Goal: Task Accomplishment & Management: Manage account settings

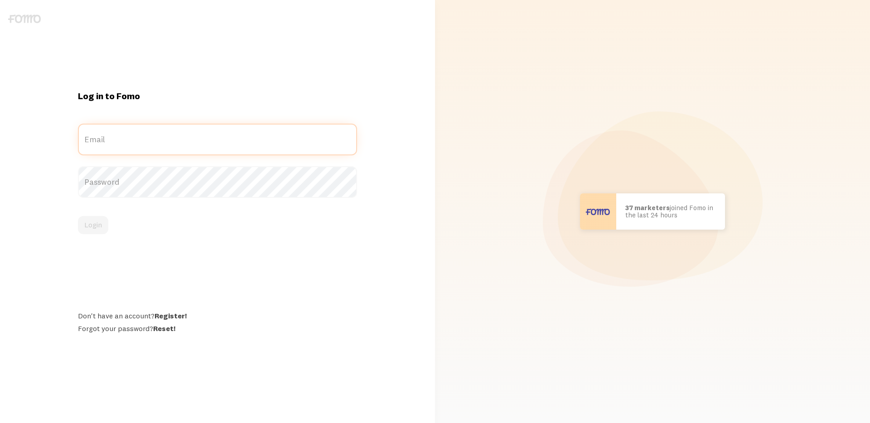
type input "[EMAIL_ADDRESS][DOMAIN_NAME]"
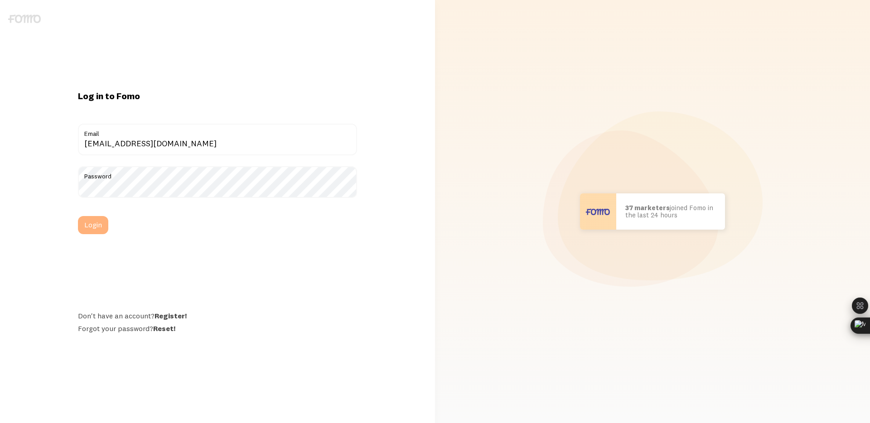
click at [102, 220] on button "Login" at bounding box center [93, 225] width 30 height 18
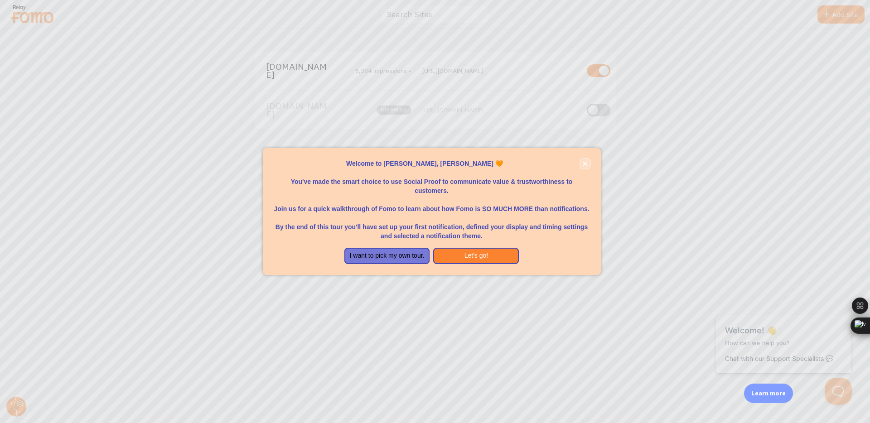
click at [584, 163] on icon "close," at bounding box center [585, 164] width 5 height 5
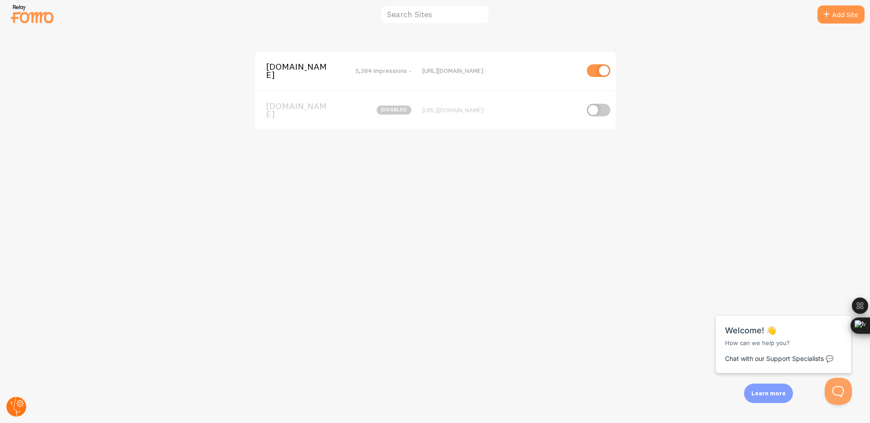
click at [16, 410] on icon at bounding box center [17, 407] width 7 height 20
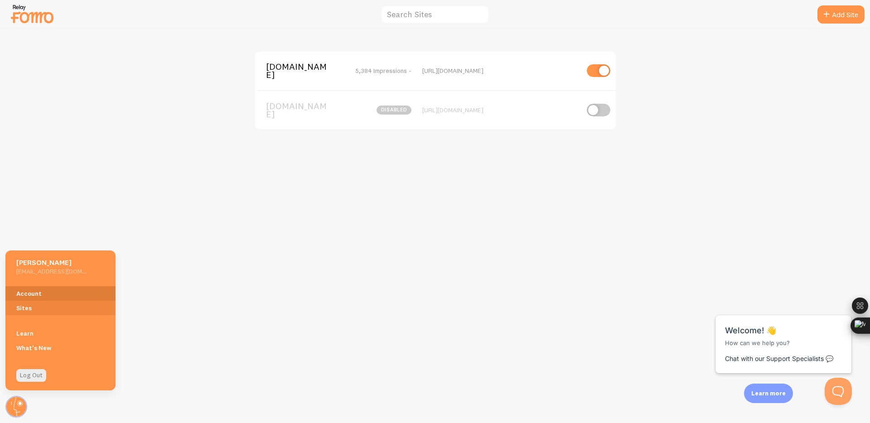
click at [52, 289] on link "Account" at bounding box center [60, 293] width 110 height 14
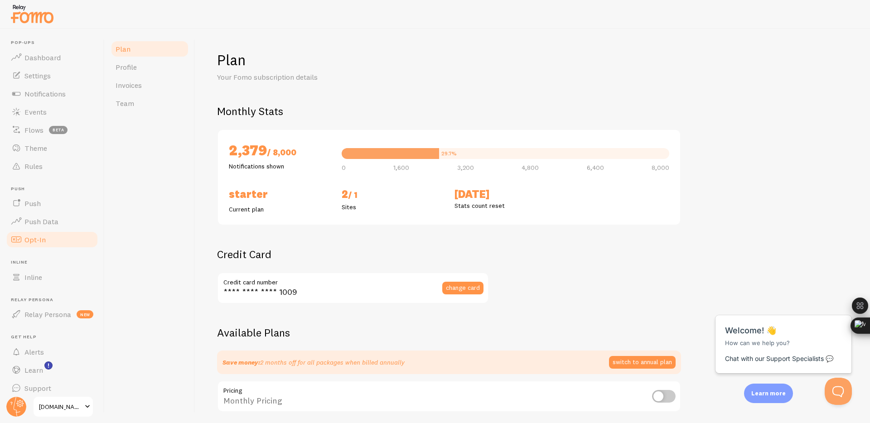
scroll to position [7, 0]
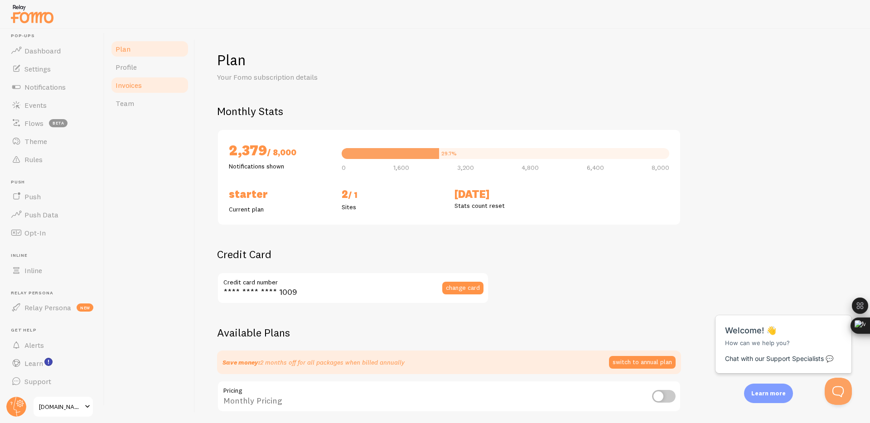
click at [139, 81] on span "Invoices" at bounding box center [129, 85] width 26 height 9
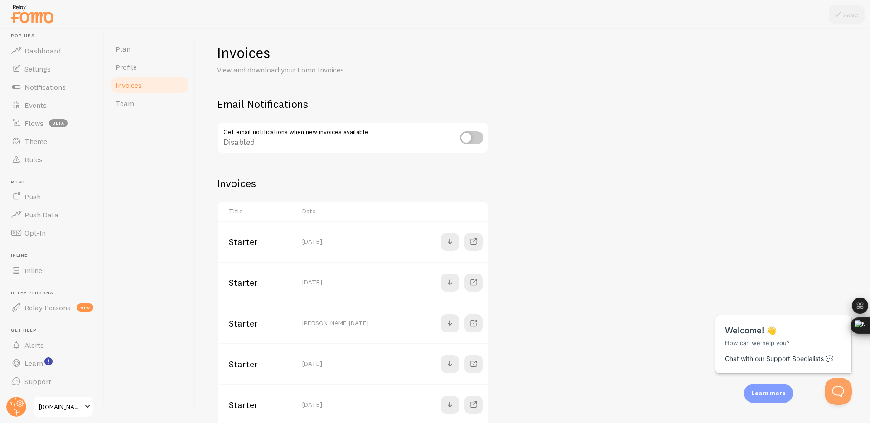
scroll to position [15, 0]
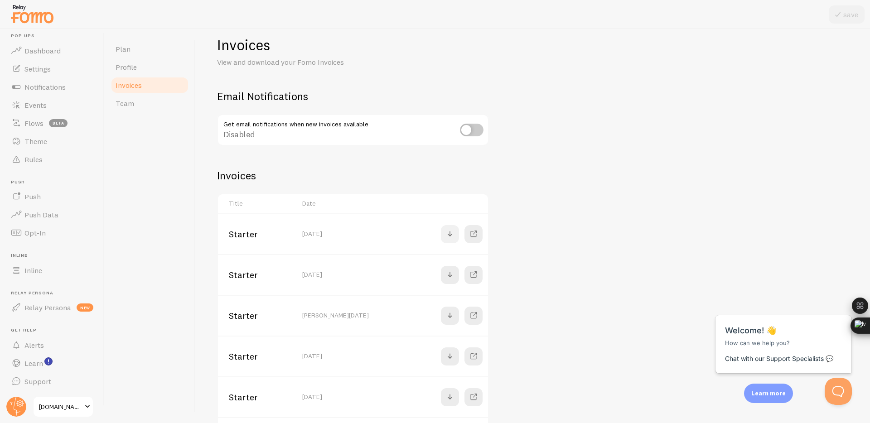
click at [457, 235] on link at bounding box center [450, 234] width 18 height 18
